Goal: Find specific page/section: Find specific page/section

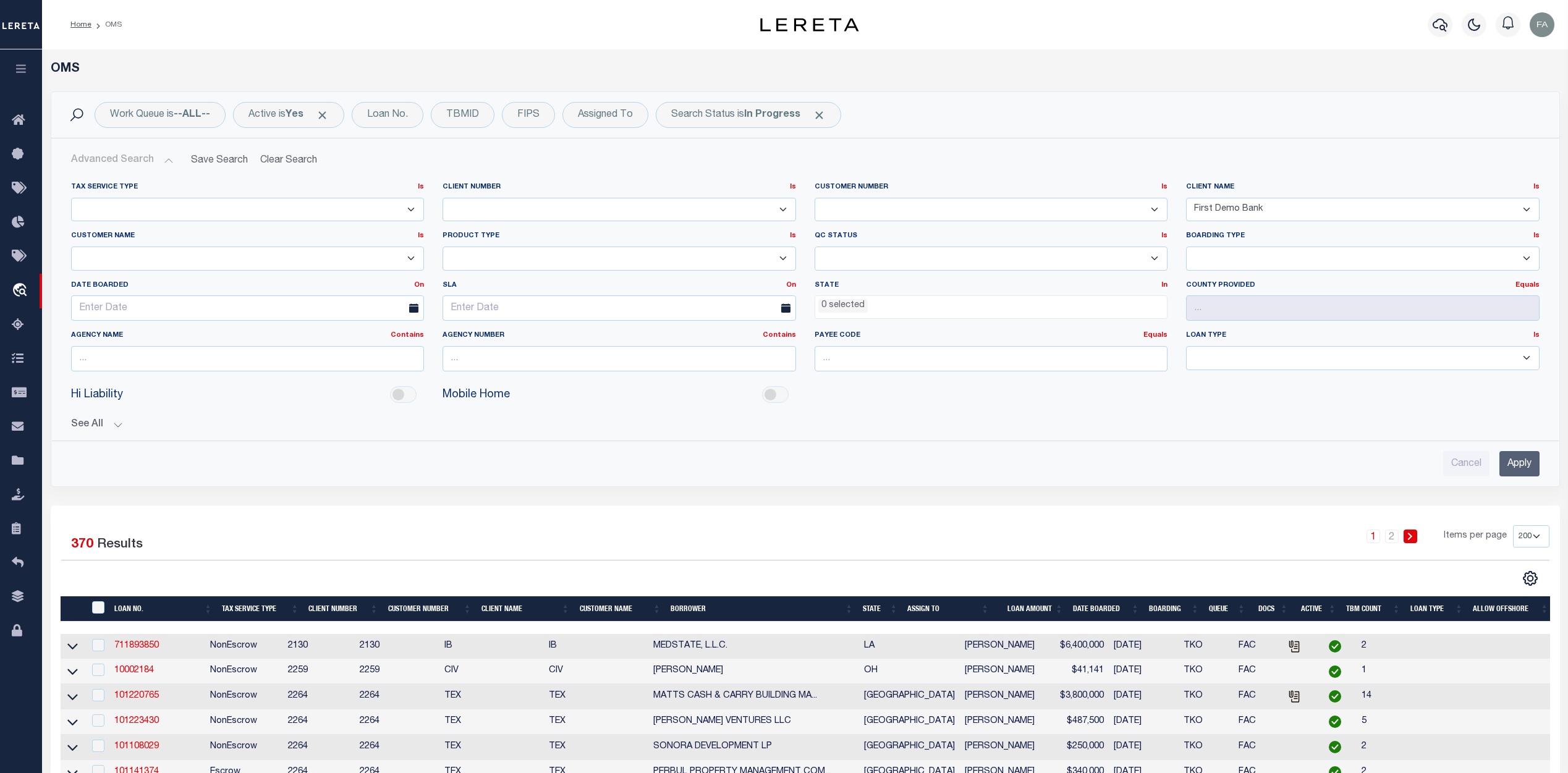
select select "First Demo Bank"
select select
select select "200"
click at [590, 212] on select "1011 1012 1013 1014 1019 1042 1049 1052 1053 1055 1058 1061 1063 1064 1065 1069…" at bounding box center [619, 209] width 354 height 24
click at [550, 209] on select "1011 1012 1013 1014 1019 1042 1049 1052 1053 1055 1058 1061 1063 1064 1065 1069…" at bounding box center [619, 209] width 354 height 24
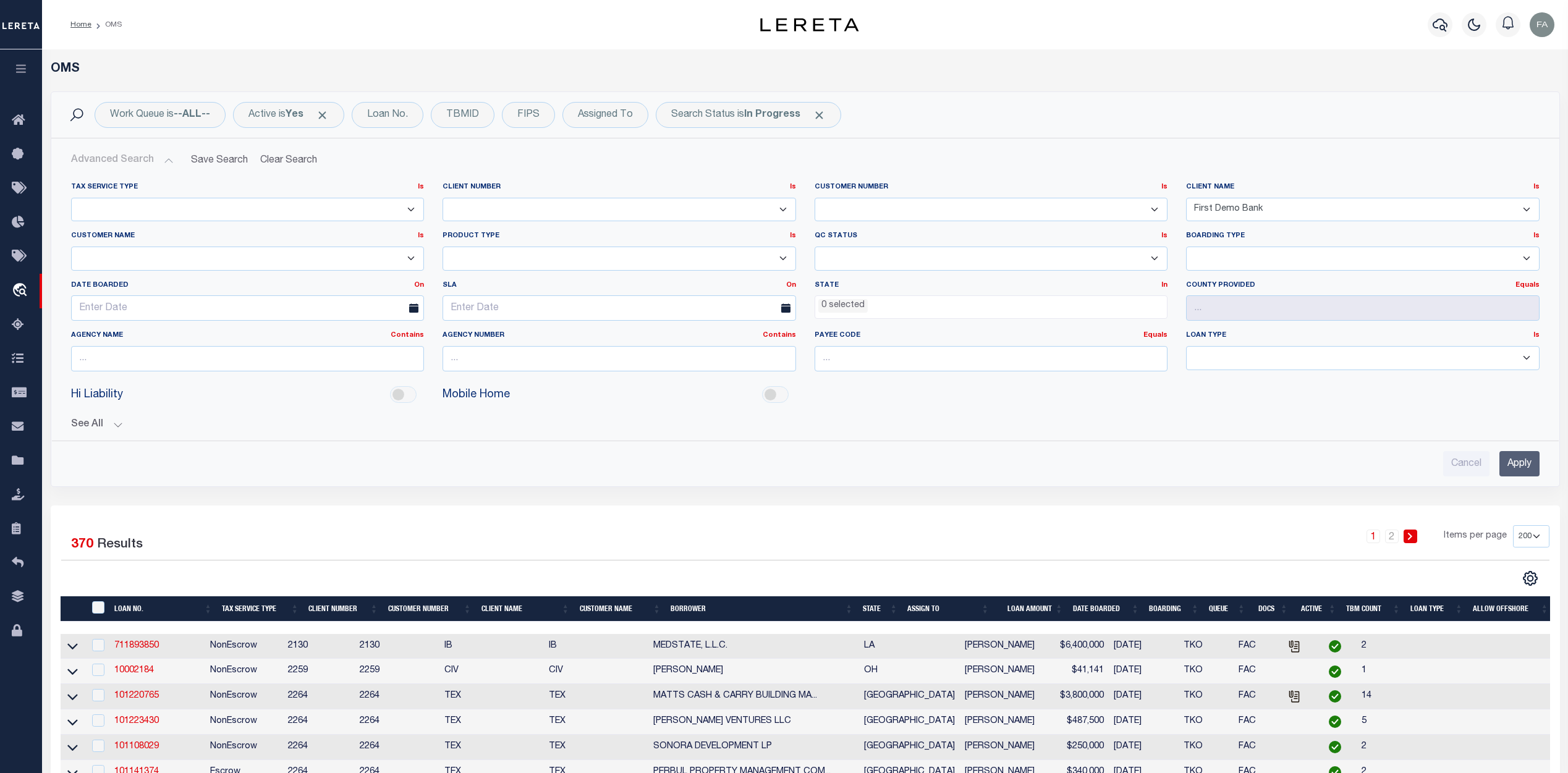
click at [550, 209] on select "1011 1012 1013 1014 1019 1042 1049 1052 1053 1055 1058 1061 1063 1064 1065 1069…" at bounding box center [619, 209] width 354 height 24
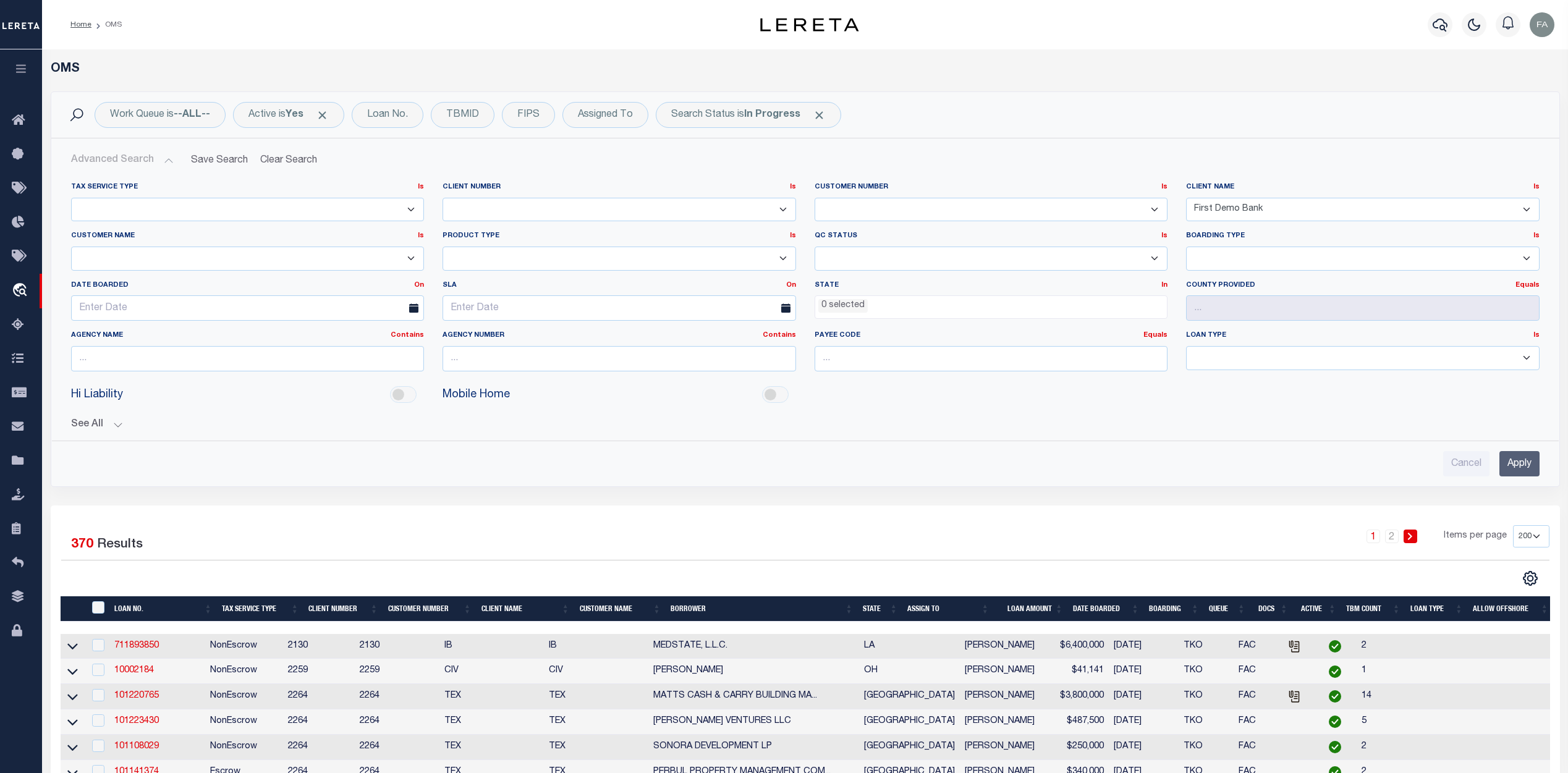
click at [905, 210] on select "1011 1012 1013 1014 1019 1042 1049 1052 1053 1055 1058 1061 1063 1064 1065 1069…" at bounding box center [992, 209] width 354 height 24
click at [1013, 169] on h2 "Advanced Search Save Search Clear Search" at bounding box center [805, 160] width 1489 height 24
click at [253, 261] on select "AB ABGGL ABL Accumatch - Refunds ACM CGS IV-B-B LN LLC ACM CGS IV-B-B RE LLC AC…" at bounding box center [248, 258] width 354 height 24
click at [296, 260] on select "AB ABGGL ABL Accumatch - Refunds ACM CGS IV-B-B LN LLC ACM CGS IV-B-B RE LLC AC…" at bounding box center [248, 258] width 354 height 24
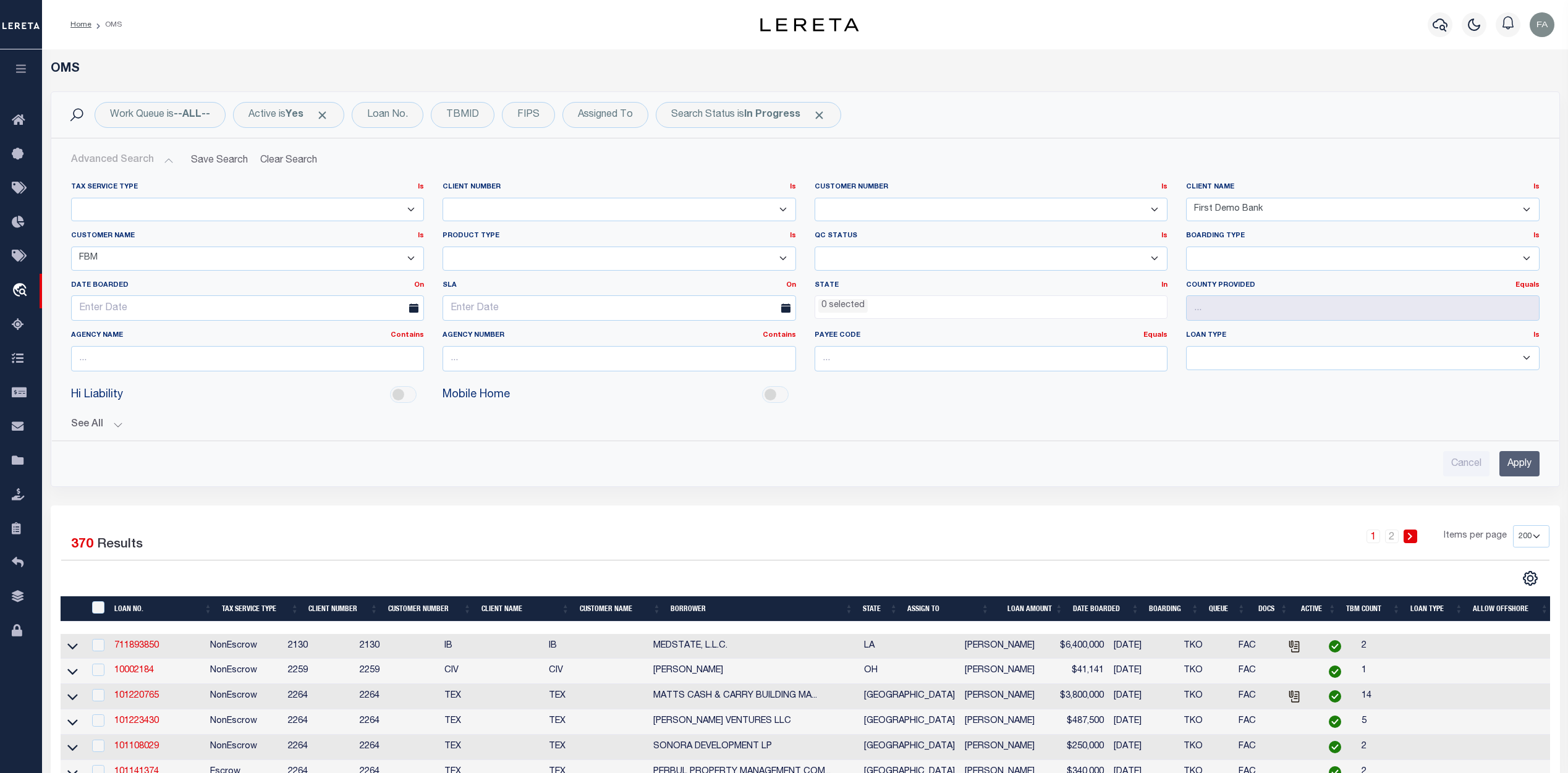
click at [645, 450] on div "Cancel Apply" at bounding box center [805, 459] width 1489 height 36
click at [20, 70] on icon "button" at bounding box center [21, 68] width 14 height 11
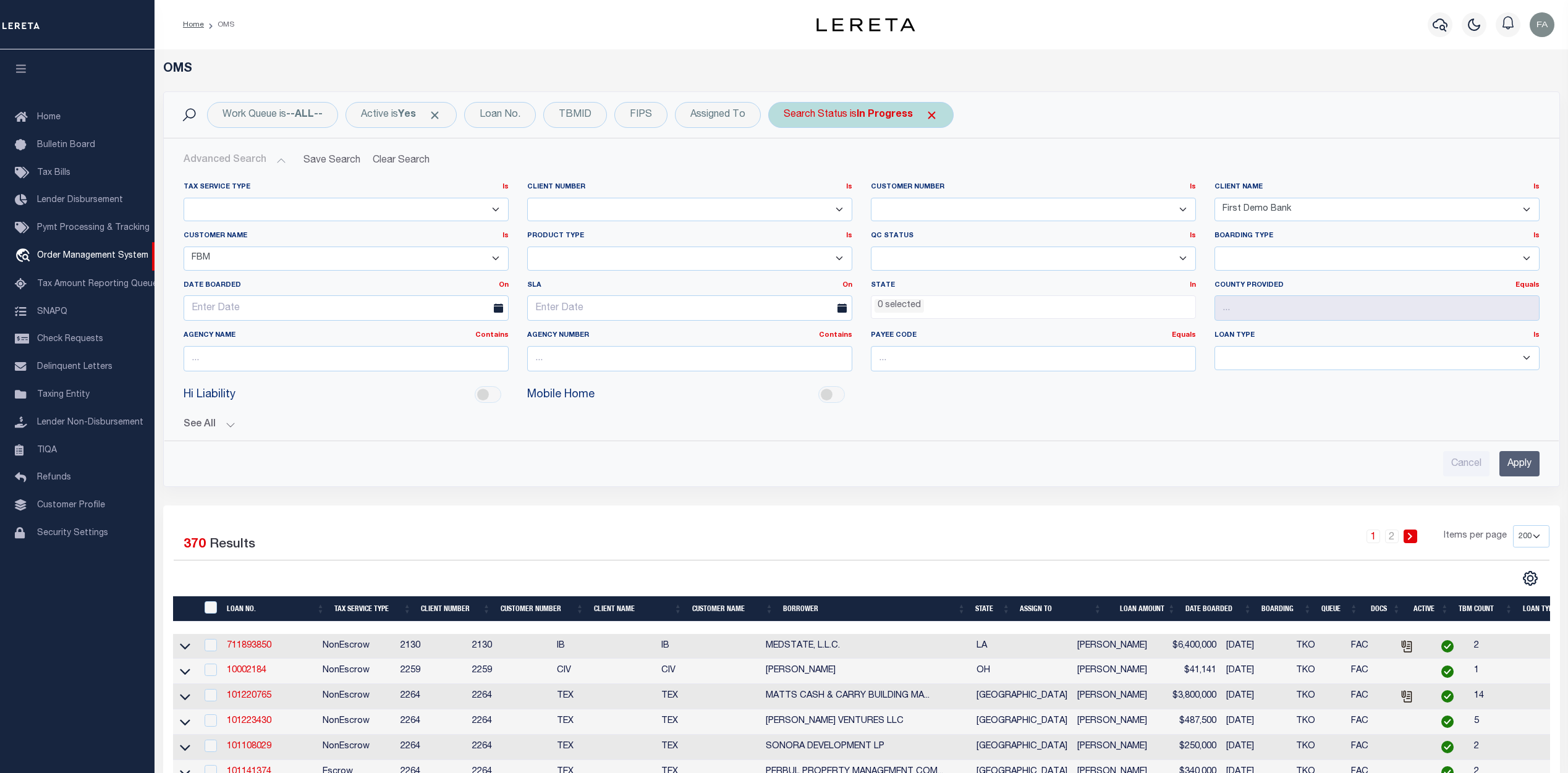
click at [936, 114] on span "Click to Remove" at bounding box center [932, 115] width 13 height 13
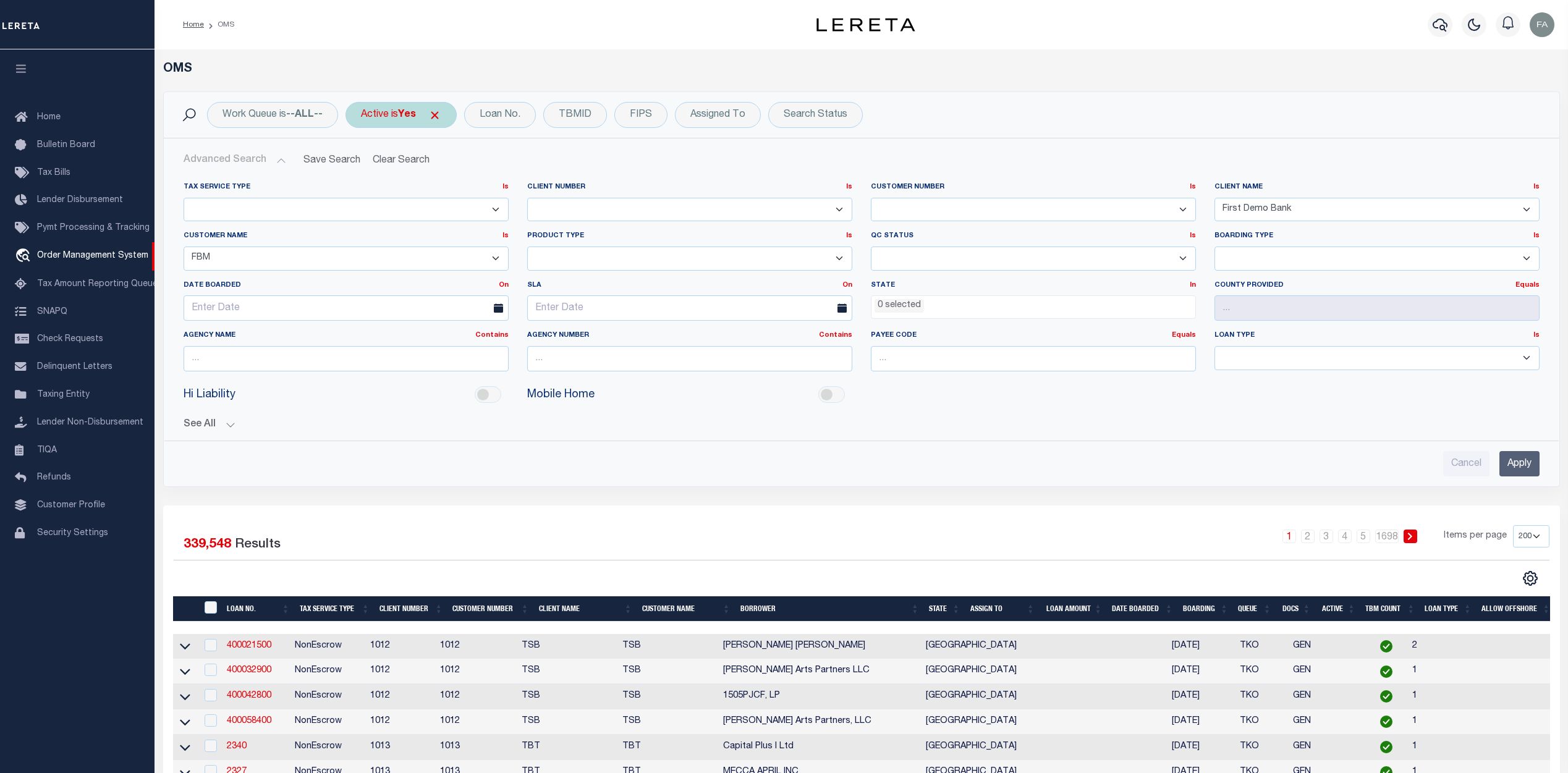
click at [441, 116] on span "Click to Remove" at bounding box center [435, 115] width 13 height 13
click at [384, 120] on div "Active" at bounding box center [375, 115] width 59 height 26
click at [523, 211] on input "Apply" at bounding box center [525, 203] width 36 height 21
click at [490, 256] on select "AB ABGGL ABL Accumatch - Refunds ACM CGS IV-B-B LN LLC ACM CGS IV-B-B RE LLC AC…" at bounding box center [346, 258] width 325 height 24
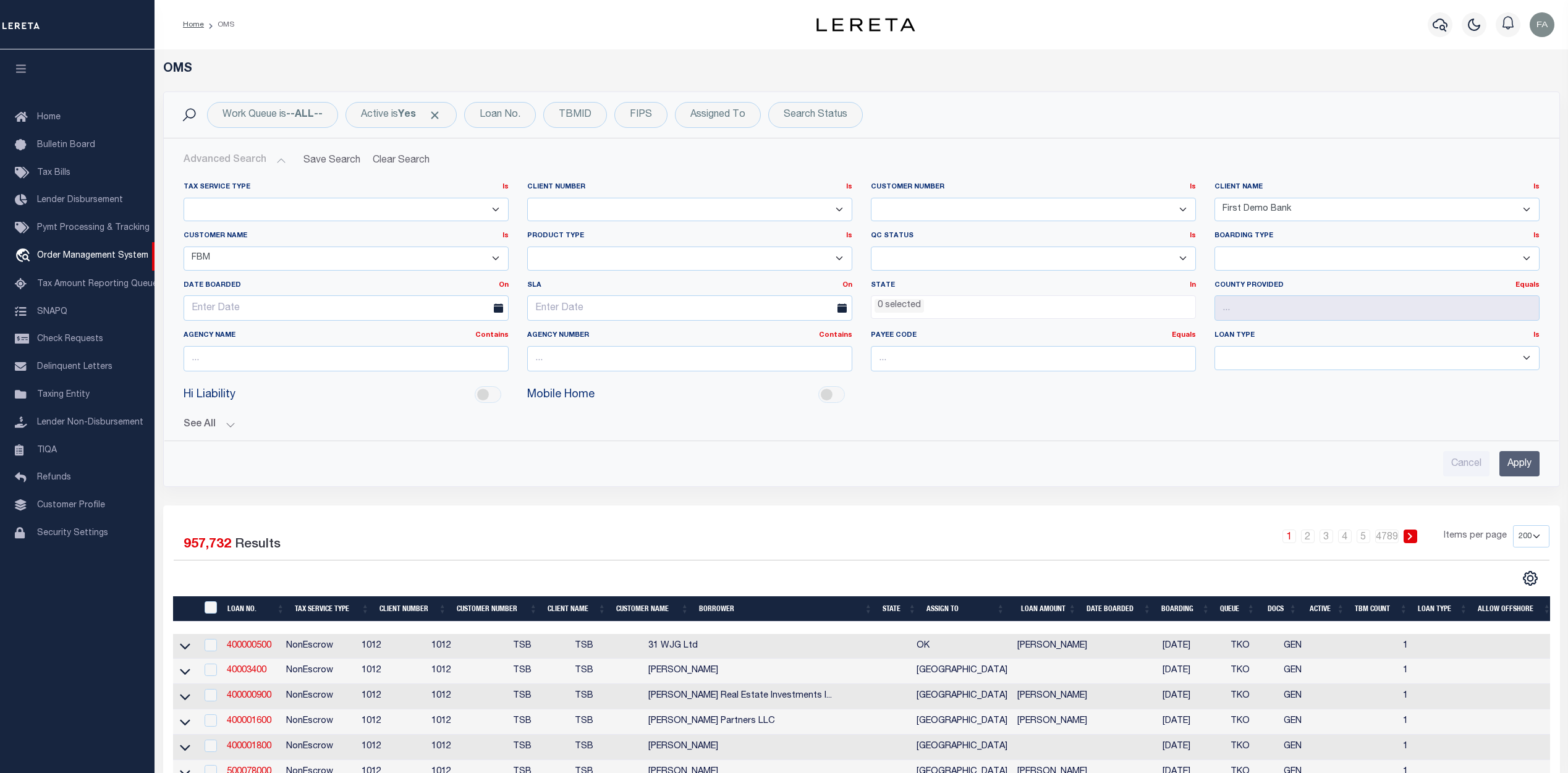
click at [411, 260] on select "AB ABGGL ABL Accumatch - Refunds ACM CGS IV-B-B LN LLC ACM CGS IV-B-B RE LLC AC…" at bounding box center [346, 258] width 325 height 24
select select "First Citizens Bank"
click at [486, 257] on select "AB ABGGL ABL Accumatch - Refunds ACM CGS IV-B-B LN LLC ACM CGS IV-B-B RE LLC AC…" at bounding box center [346, 258] width 325 height 24
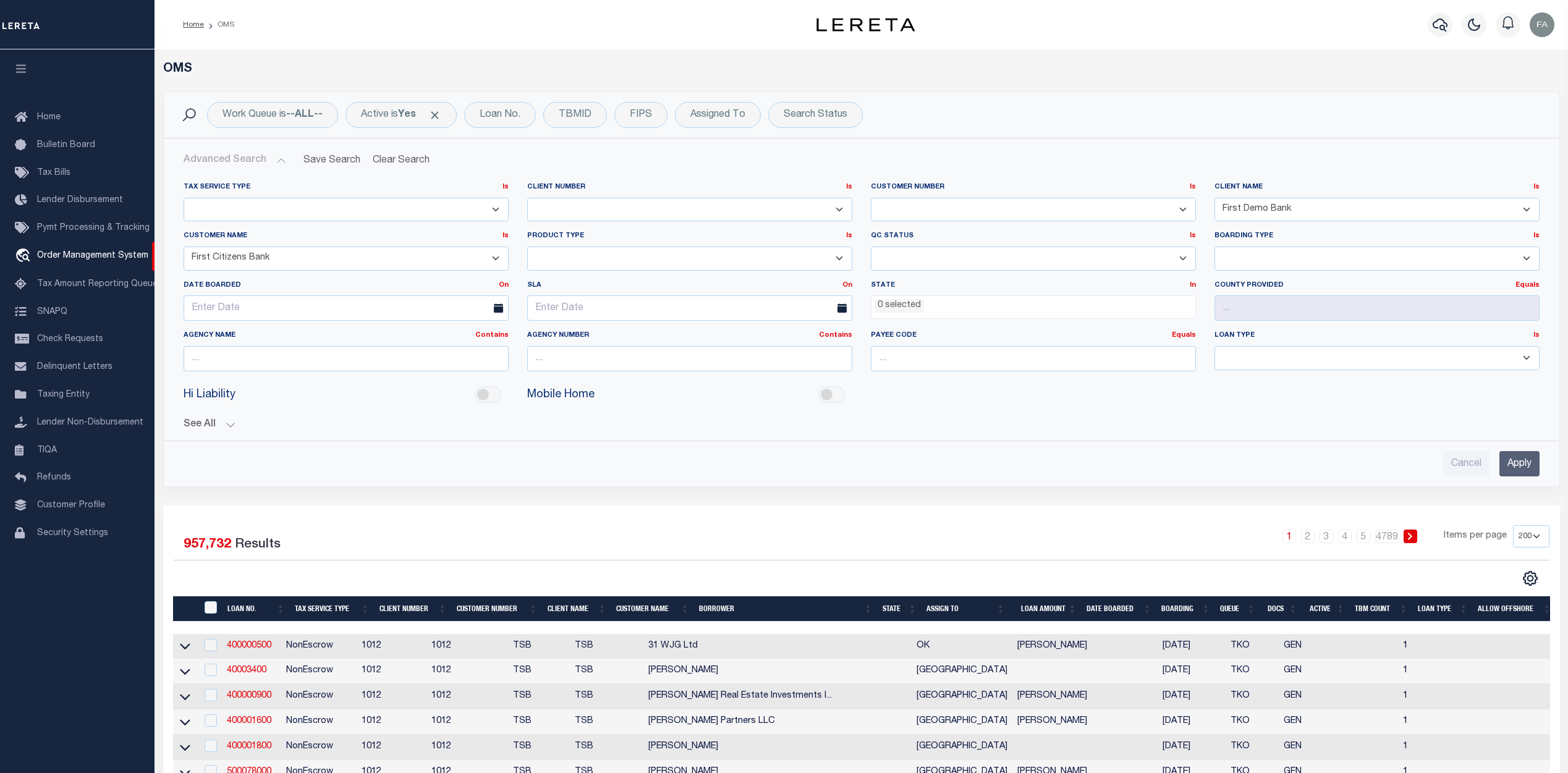
click at [692, 164] on h2 "Advanced Search Save Search Clear Search tblSearchTopScreen_dynamictable_____De…" at bounding box center [861, 160] width 1376 height 24
click at [428, 257] on select "AB ABGGL ABL Accumatch - Refunds ACM CGS IV-B-B LN LLC ACM CGS IV-B-B RE LLC AC…" at bounding box center [346, 258] width 325 height 24
click at [741, 212] on select "1011 1012 1013 1014 1019 1042 1049 1052 1053 1055 1058 1061 1063 1064 1065 1069…" at bounding box center [689, 209] width 325 height 24
click at [1157, 157] on h2 "Advanced Search Save Search Clear Search tblSearchTopScreen_dynamictable_____De…" at bounding box center [861, 160] width 1376 height 24
click at [1404, 207] on select "AB ABL Accumatch - Refunds AF AFCU ALB ALL ANB APCU Atlantic Capital Bank ATR B…" at bounding box center [1377, 209] width 325 height 24
